Goal: Task Accomplishment & Management: Manage account settings

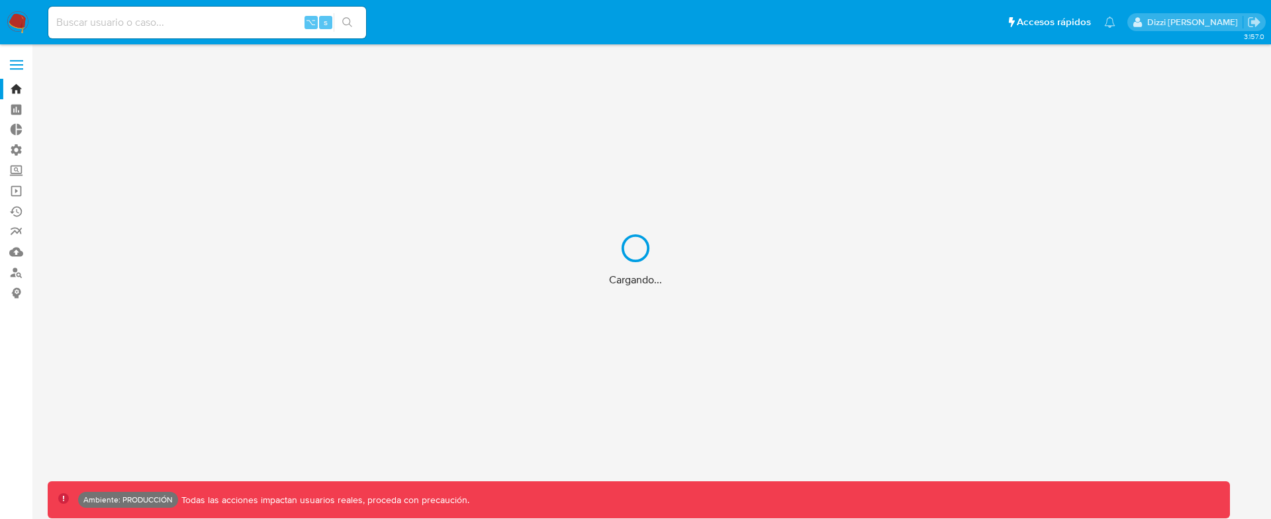
click at [15, 146] on div "Cargando..." at bounding box center [635, 259] width 1271 height 519
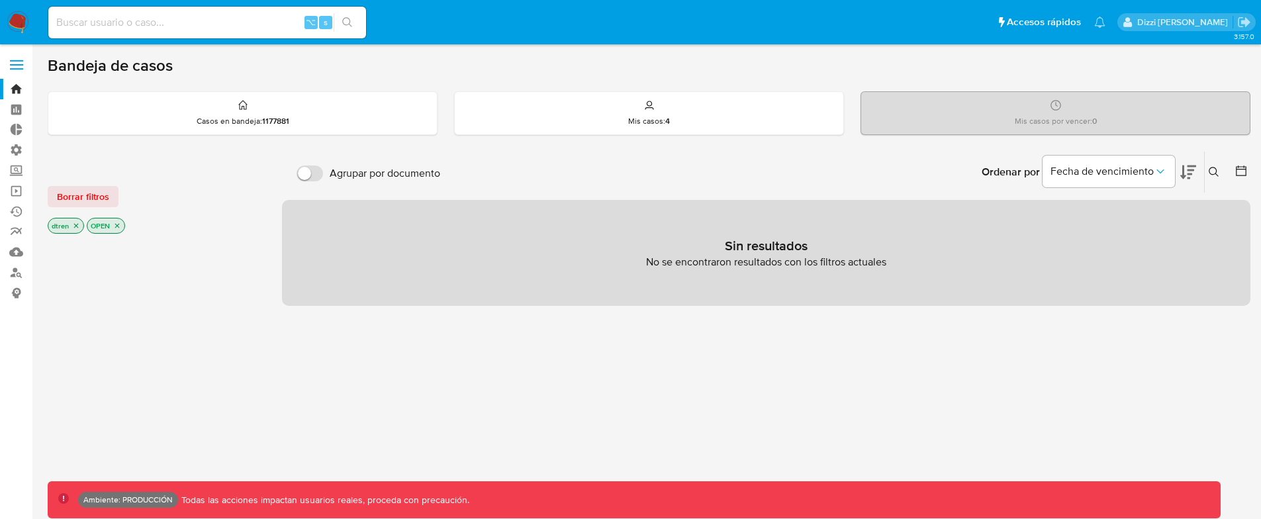
click at [17, 144] on label "Administración" at bounding box center [79, 150] width 158 height 21
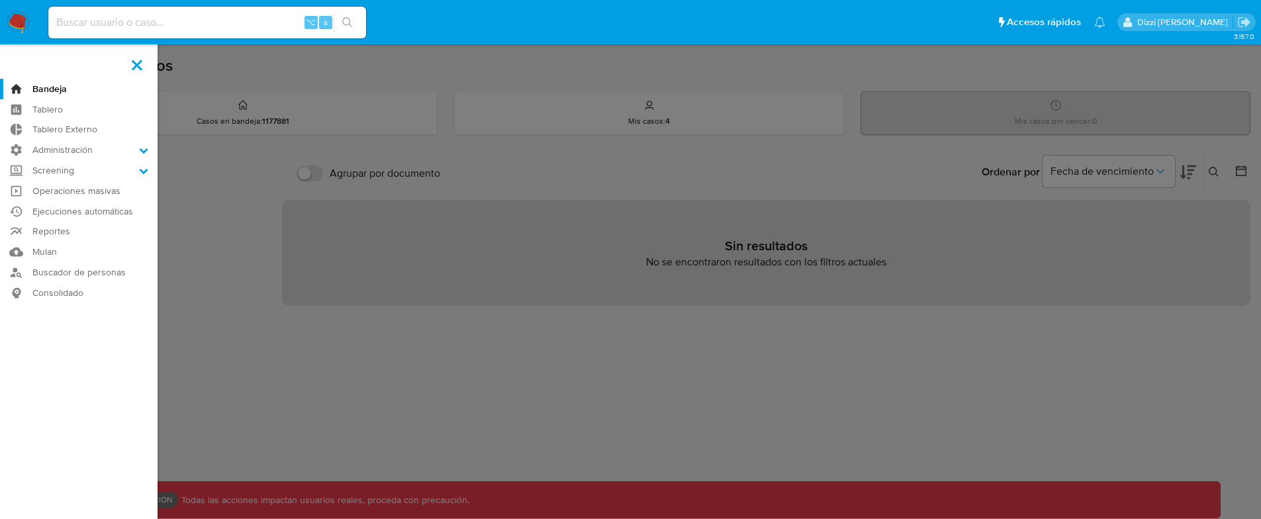
click at [0, 0] on input "Administración" at bounding box center [0, 0] width 0 height 0
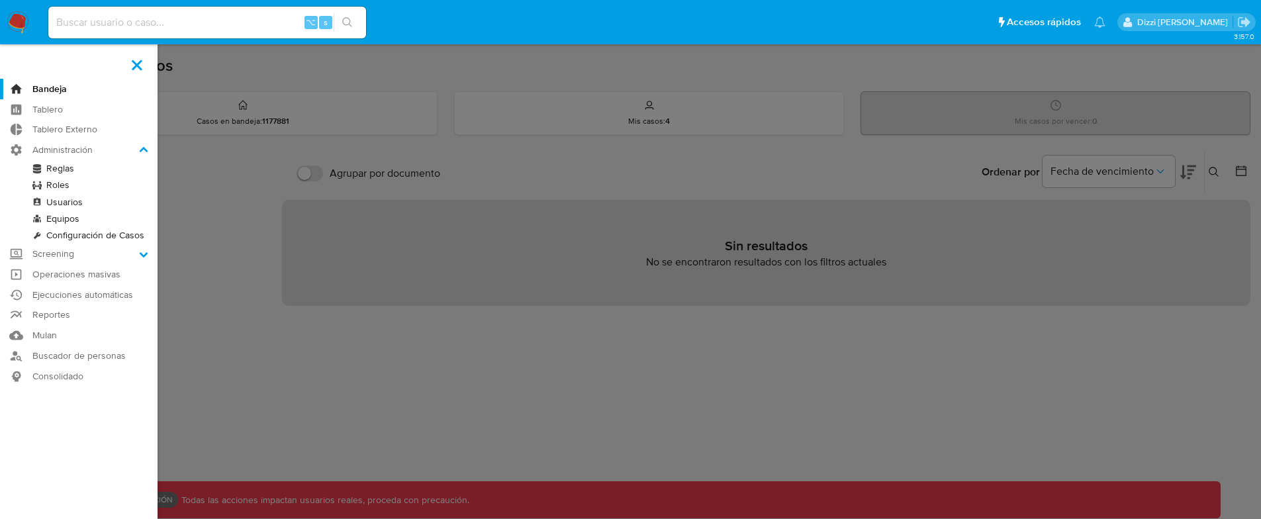
click at [54, 185] on link "Roles" at bounding box center [79, 185] width 158 height 17
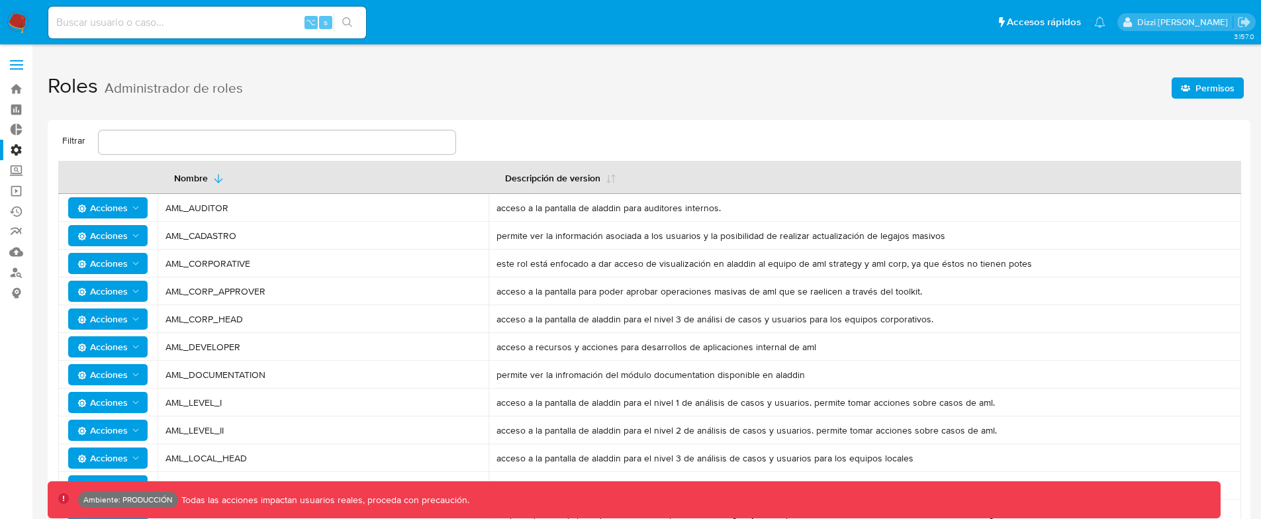
click at [1214, 88] on span "Permisos" at bounding box center [1215, 87] width 39 height 21
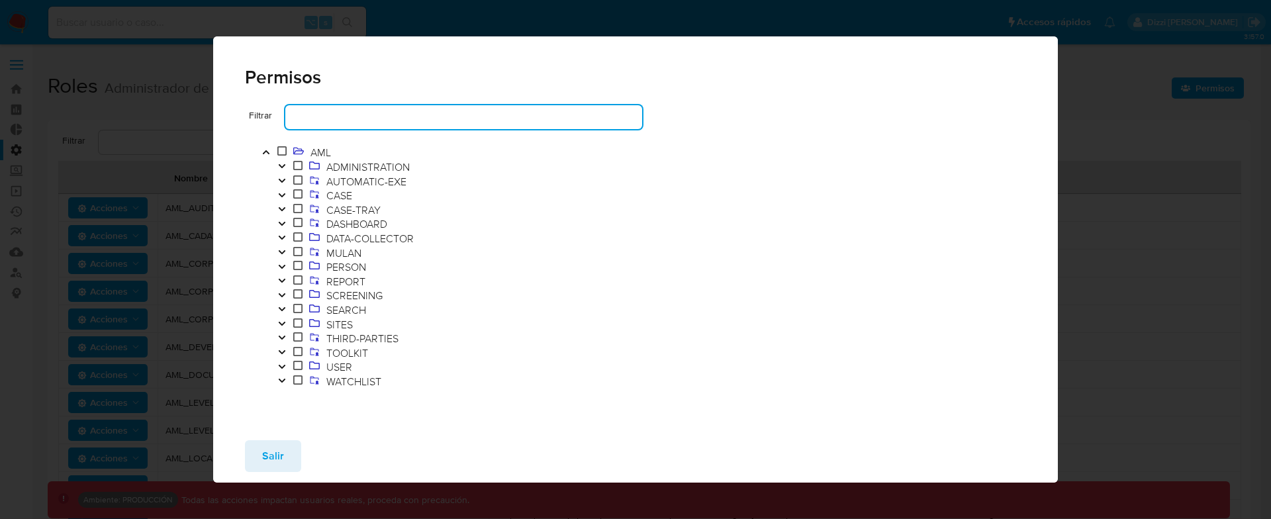
click at [340, 122] on input "text" at bounding box center [463, 117] width 357 height 17
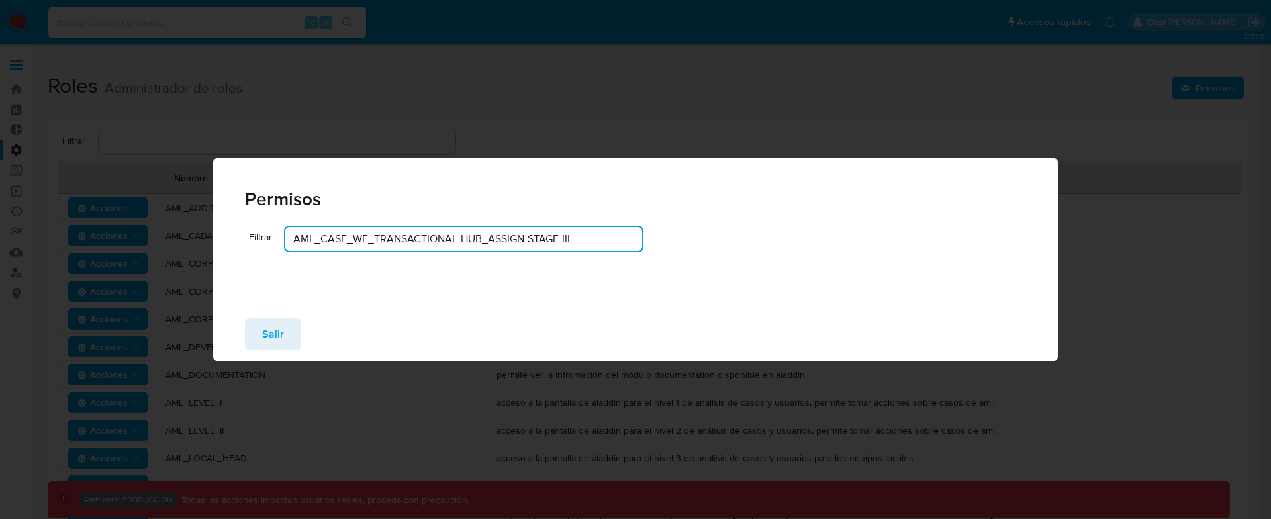
click at [458, 238] on input "AML_CASE_WF_TRANSACTIONAL-HUB_ASSIGN-STAGE-III" at bounding box center [463, 238] width 357 height 17
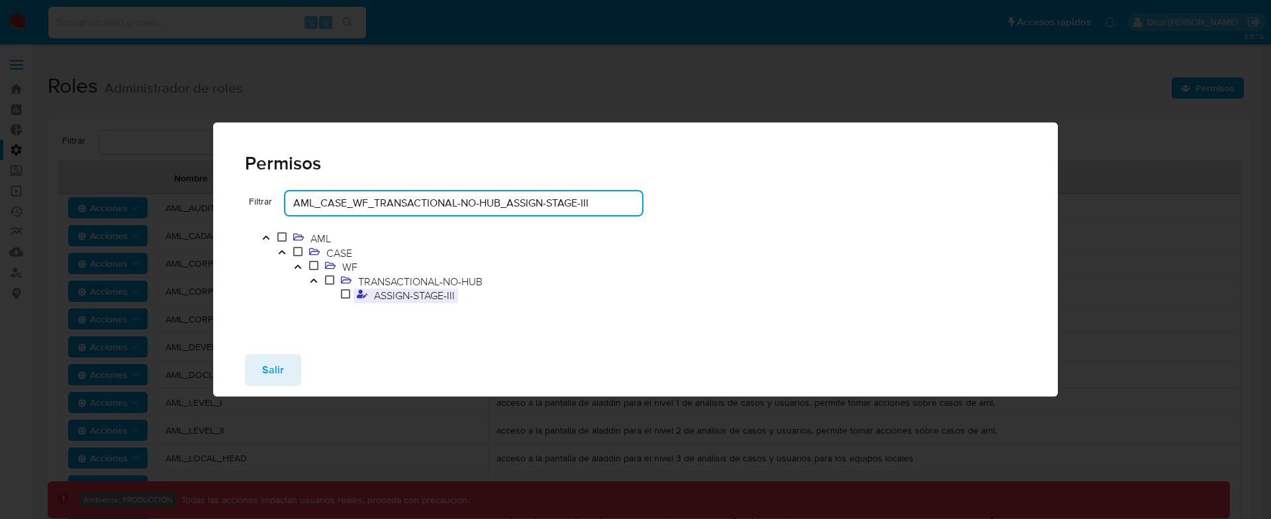
type input "AML_CASE_WF_TRANSACTIONAL-NO-HUB_ASSIGN-STAGE-III"
click at [430, 296] on span "ASSIGN-STAGE-III" at bounding box center [414, 295] width 87 height 15
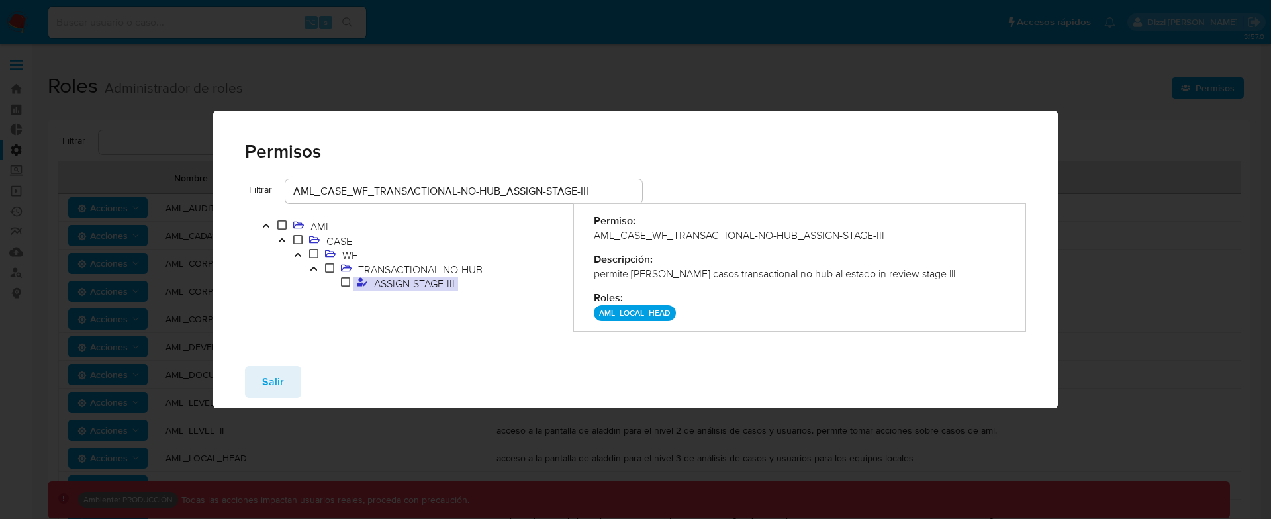
click at [718, 274] on div "permite tomar casos transactional no hub al estado in review stage lll" at bounding box center [800, 274] width 413 height 15
click at [383, 281] on span "ASSIGN-STAGE-III" at bounding box center [414, 283] width 87 height 15
click at [280, 372] on span "Salir" at bounding box center [273, 382] width 22 height 29
